Goal: Information Seeking & Learning: Find specific fact

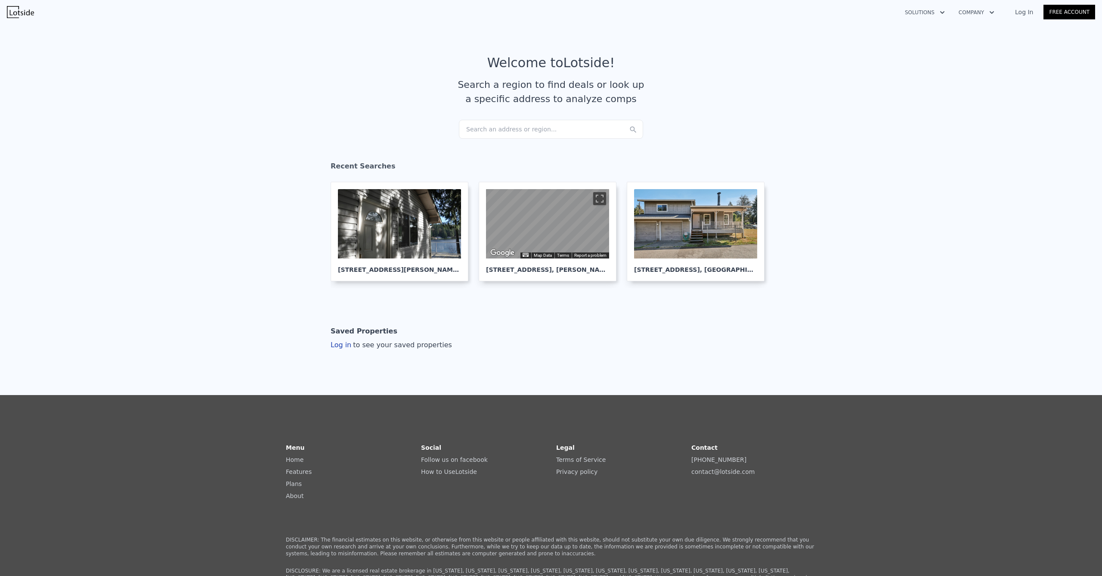
click at [509, 128] on div "Search an address or region..." at bounding box center [551, 129] width 184 height 19
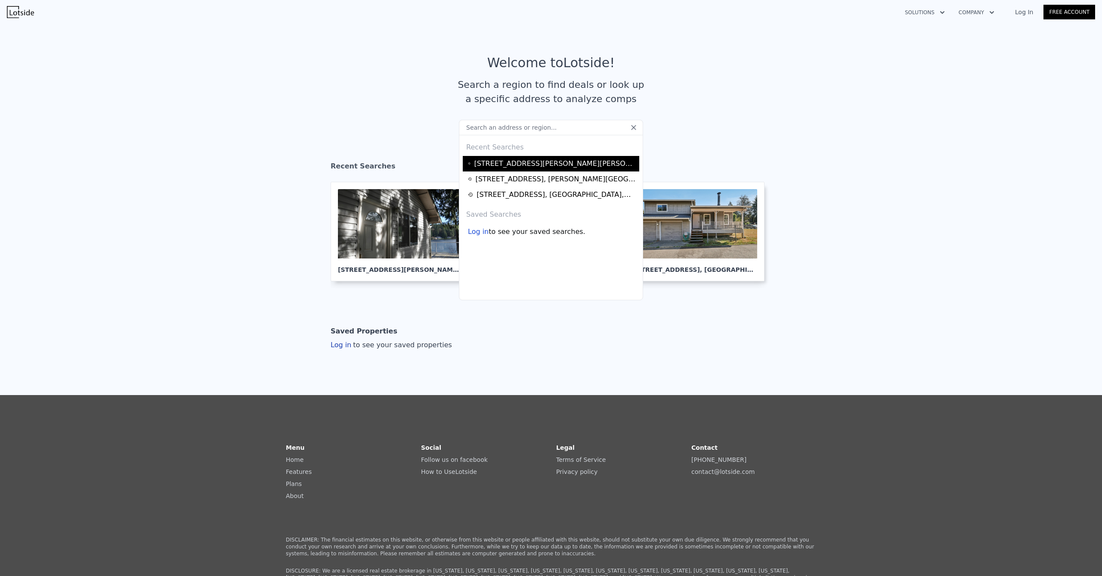
type input "[STREET_ADDRESS]"
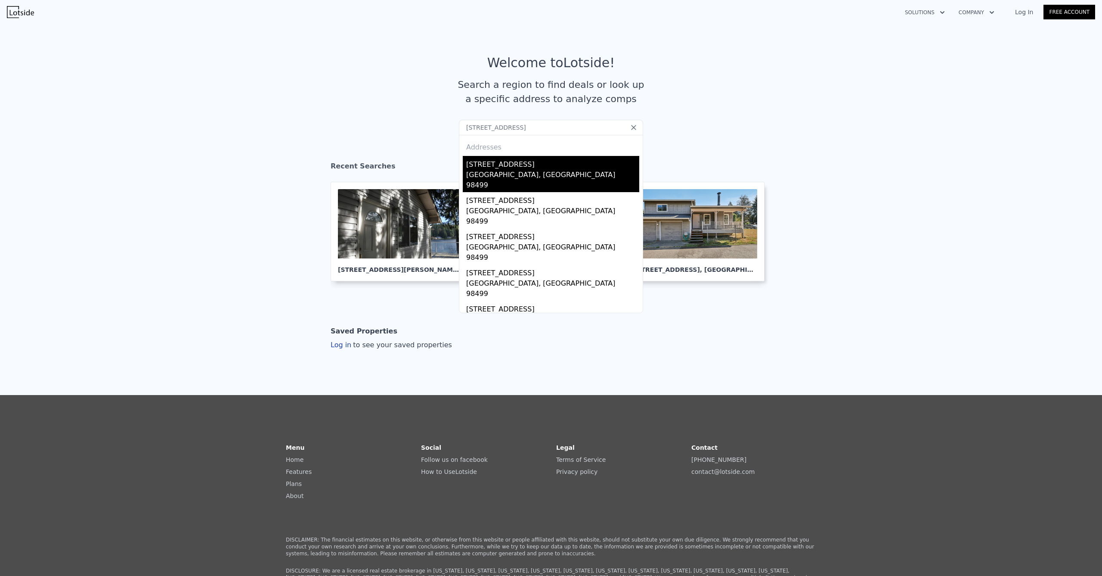
click at [496, 163] on div "[STREET_ADDRESS]" at bounding box center [552, 163] width 173 height 14
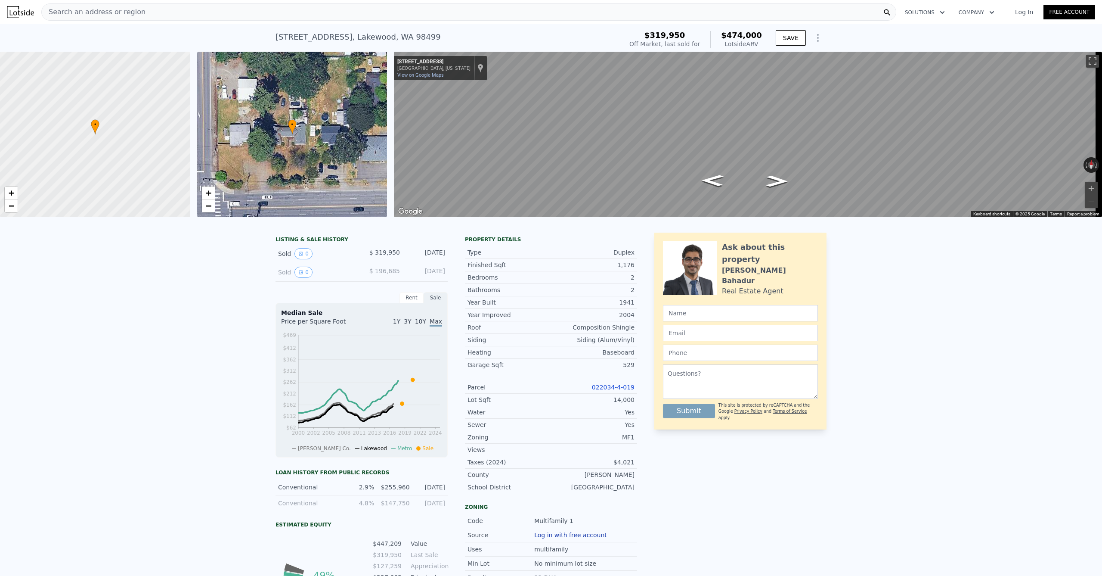
scroll to position [2, 0]
